Goal: Transaction & Acquisition: Book appointment/travel/reservation

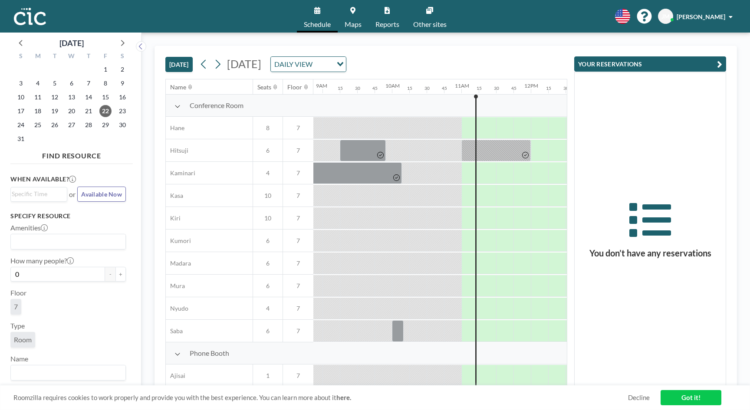
scroll to position [0, 747]
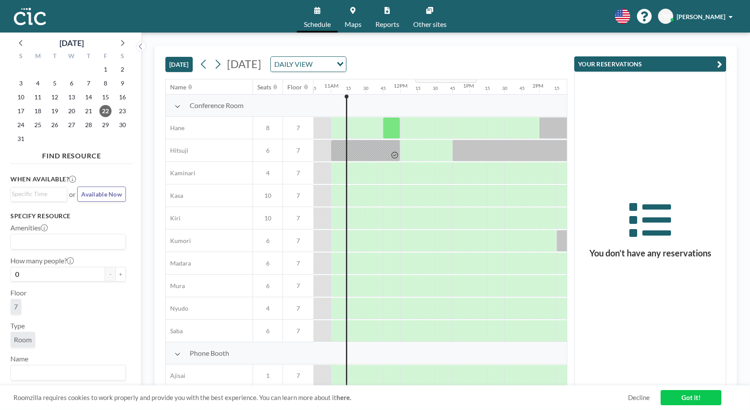
click at [332, 59] on input "Search for option" at bounding box center [323, 64] width 16 height 11
click at [335, 59] on input "Search for option" at bounding box center [303, 64] width 63 height 11
click at [261, 62] on span "[DATE]" at bounding box center [244, 63] width 34 height 13
click at [218, 59] on icon at bounding box center [218, 64] width 8 height 13
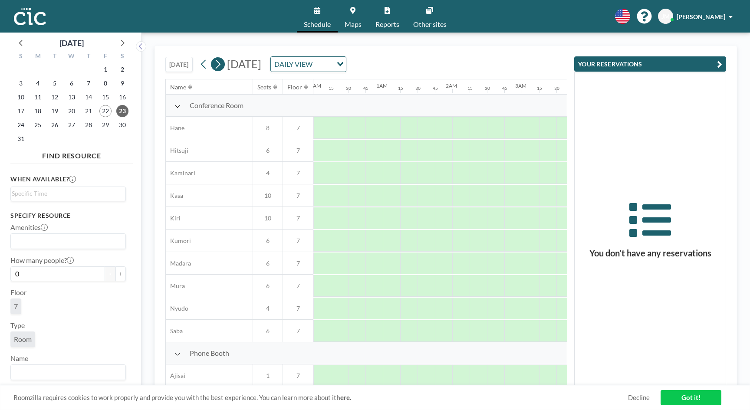
scroll to position [0, 538]
click at [218, 59] on icon at bounding box center [218, 64] width 8 height 13
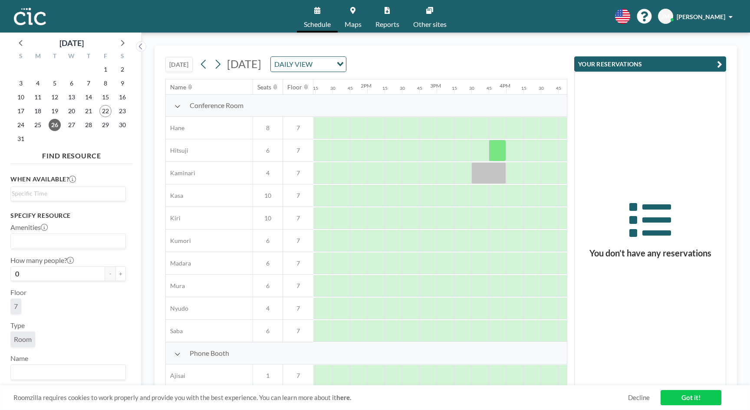
click at [353, 14] on link "Maps" at bounding box center [353, 16] width 31 height 33
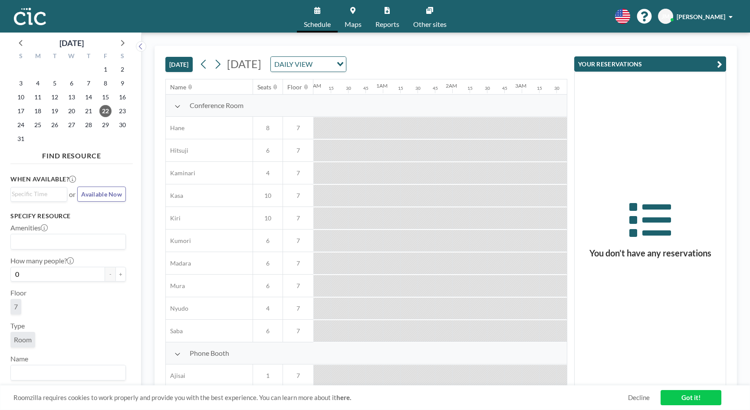
scroll to position [0, 747]
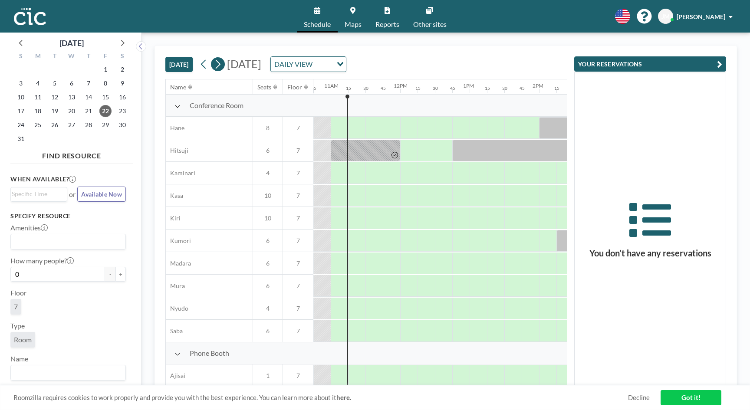
click at [222, 63] on icon at bounding box center [218, 64] width 8 height 13
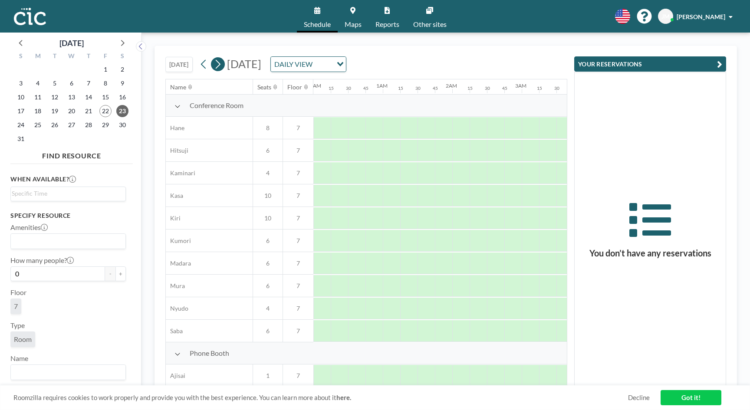
scroll to position [0, 538]
click at [222, 63] on icon at bounding box center [218, 64] width 8 height 13
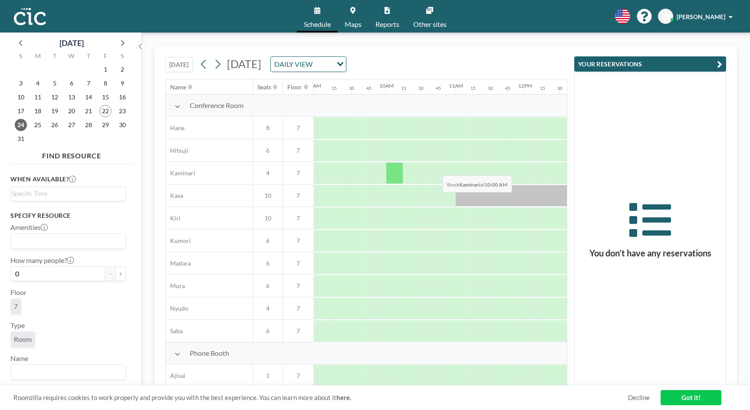
scroll to position [0, 622]
click at [222, 62] on icon at bounding box center [218, 64] width 8 height 13
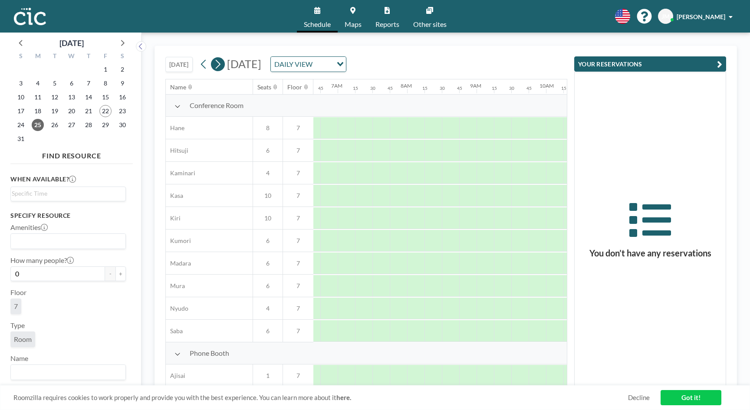
scroll to position [0, 538]
click at [221, 62] on icon at bounding box center [218, 64] width 8 height 13
click at [516, 187] on div at bounding box center [516, 196] width 17 height 22
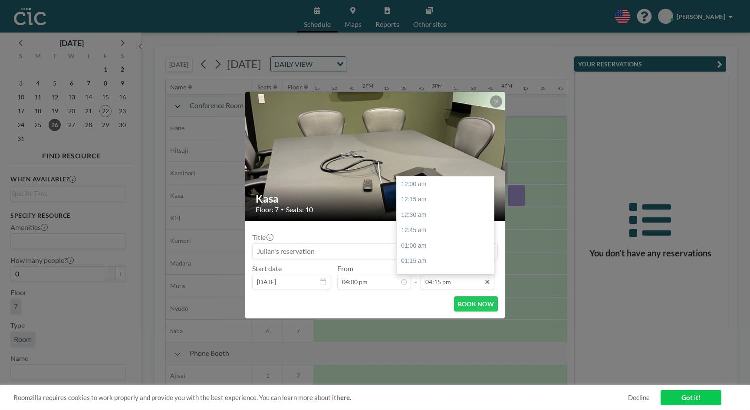
scroll to position [988, 0]
click at [452, 240] on div "05:00 pm" at bounding box center [445, 248] width 97 height 16
type input "05:00 pm"
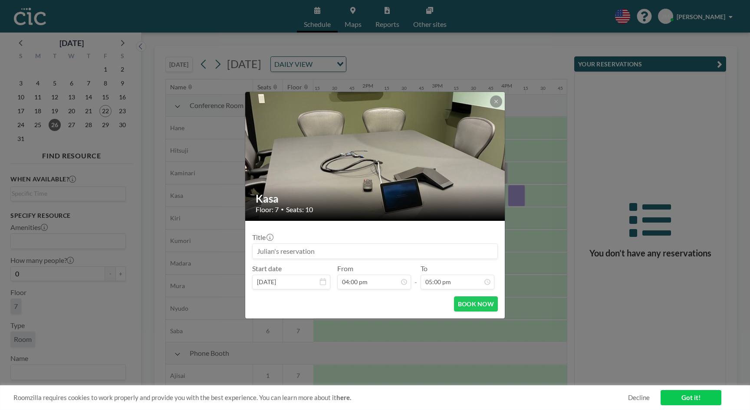
scroll to position [1033, 0]
click at [402, 253] on input at bounding box center [375, 251] width 245 height 15
type input "n"
type input "NUNAI x StartUp Business Partner"
click at [466, 303] on button "BOOK NOW" at bounding box center [476, 303] width 44 height 15
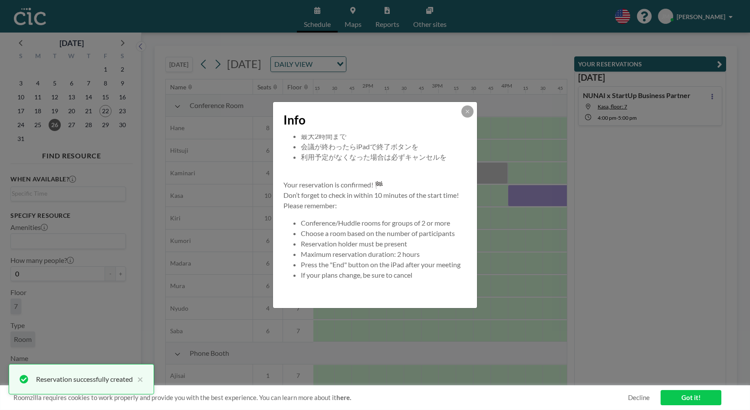
scroll to position [73, 0]
click at [465, 110] on icon at bounding box center [467, 111] width 5 height 5
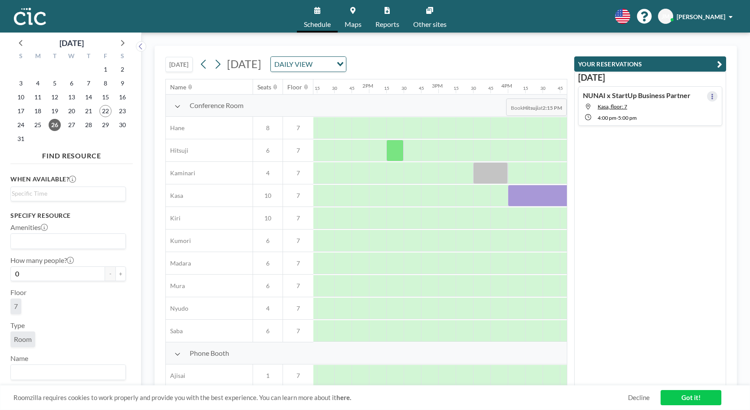
click at [711, 92] on button at bounding box center [712, 96] width 10 height 10
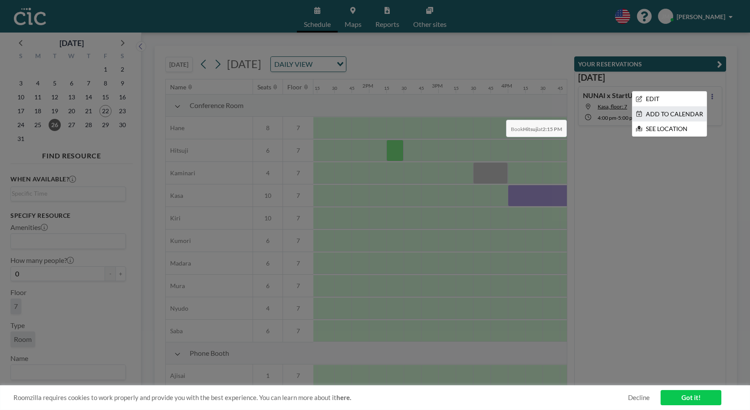
click at [681, 113] on li "ADD TO CALENDAR" at bounding box center [669, 114] width 74 height 15
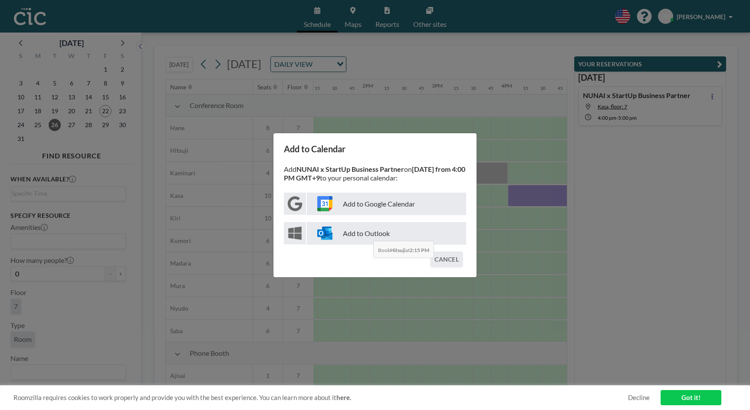
click at [366, 234] on p "Add to Outlook" at bounding box center [386, 233] width 159 height 23
